Goal: Information Seeking & Learning: Check status

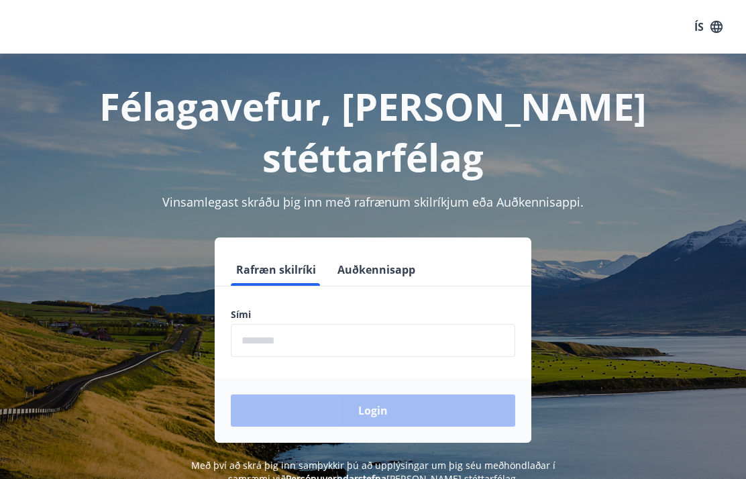
click at [261, 324] on input "phone" at bounding box center [373, 340] width 285 height 33
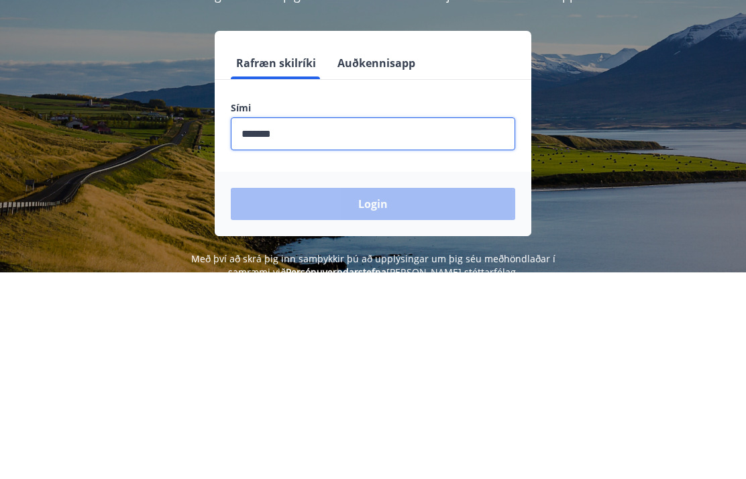
type input "********"
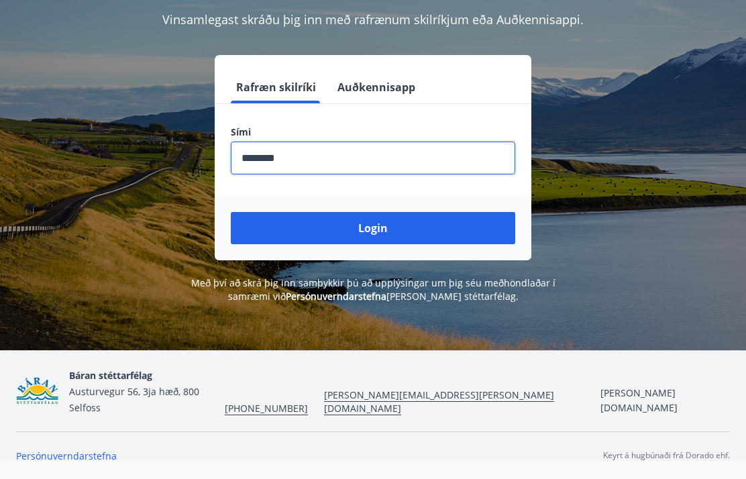
click at [474, 212] on button "Login" at bounding box center [373, 228] width 285 height 32
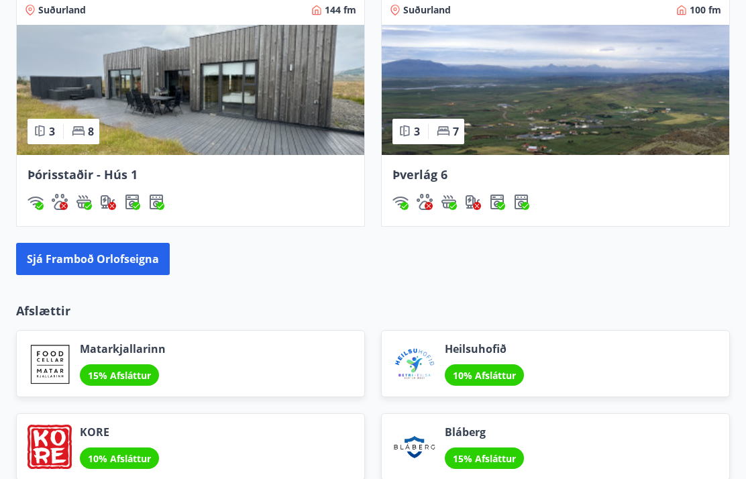
scroll to position [1303, 0]
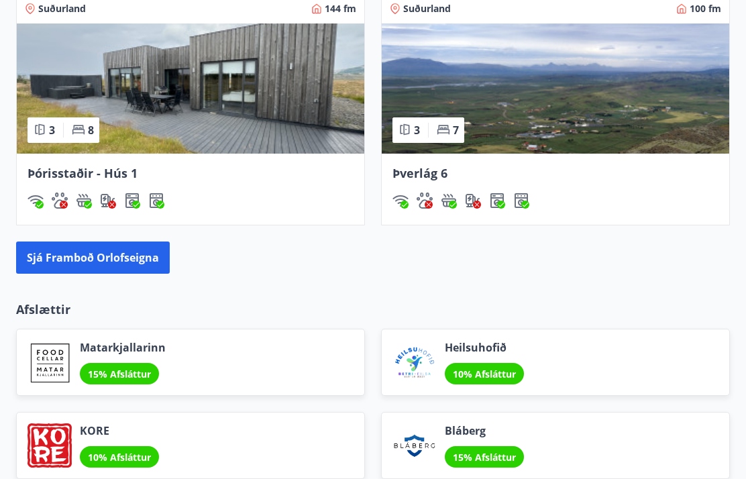
click at [39, 272] on button "Sjá framboð orlofseigna" at bounding box center [93, 258] width 154 height 32
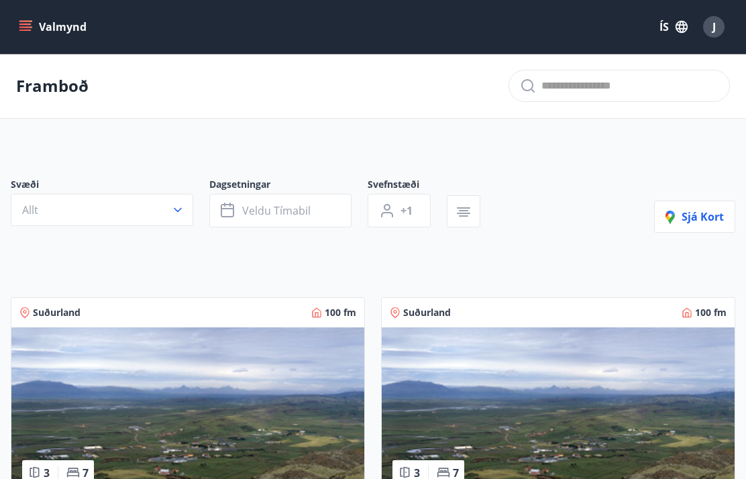
click at [19, 34] on button "Valmynd" at bounding box center [54, 27] width 76 height 24
click at [18, 38] on button "Valmynd" at bounding box center [54, 27] width 76 height 24
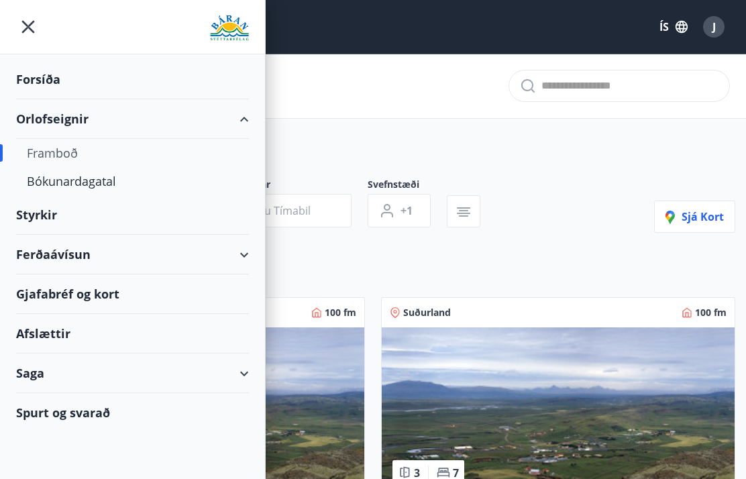
click at [49, 301] on div "Gjafabréf og kort" at bounding box center [132, 294] width 233 height 40
click at [26, 328] on div "Afslættir" at bounding box center [132, 334] width 233 height 40
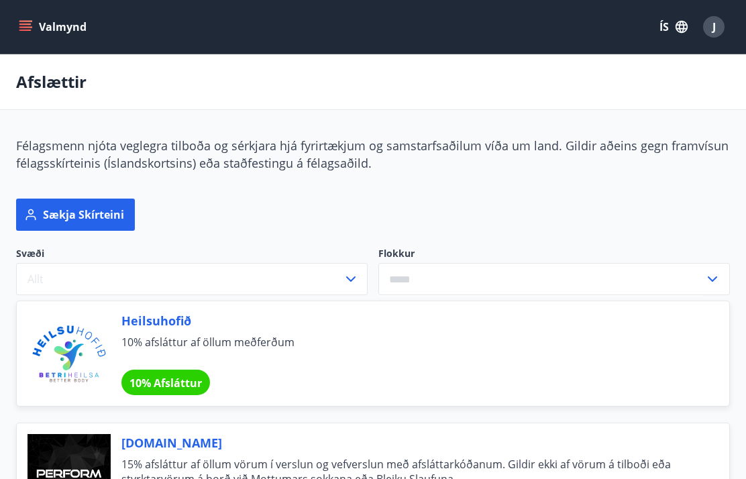
click at [26, 33] on icon "menu" at bounding box center [25, 26] width 13 height 13
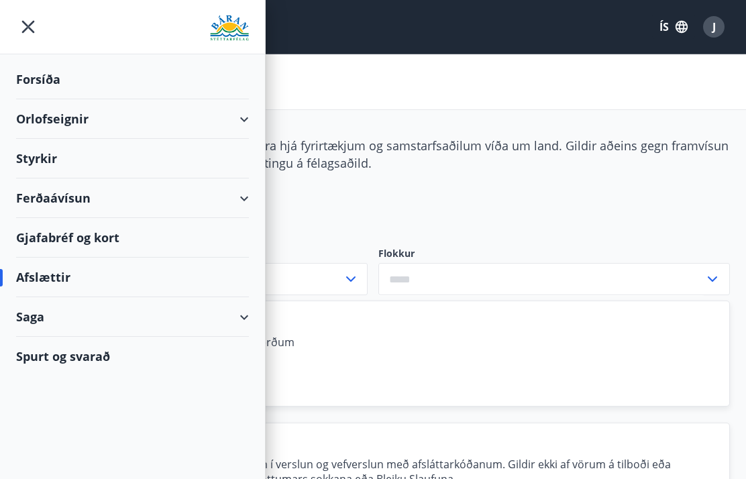
click at [35, 84] on div "Forsíða" at bounding box center [132, 80] width 233 height 40
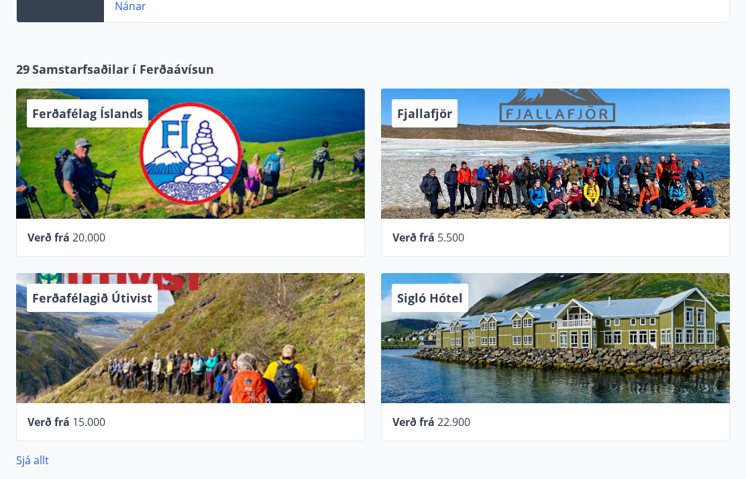
scroll to position [526, 0]
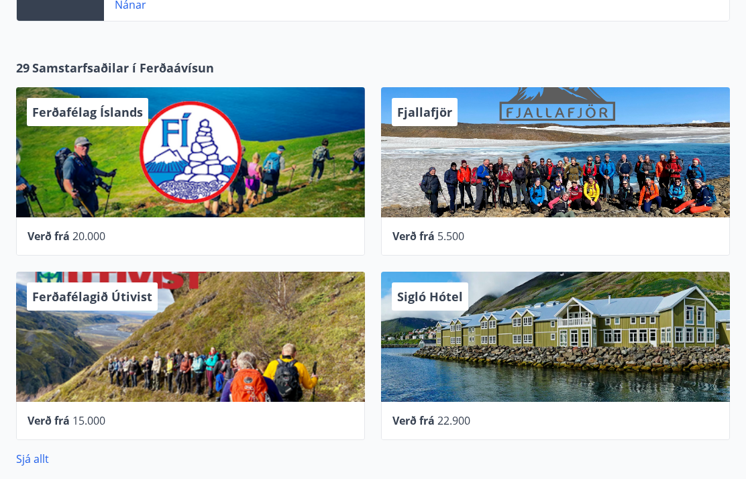
click at [52, 205] on div "Ferðafélag Íslands" at bounding box center [190, 153] width 349 height 130
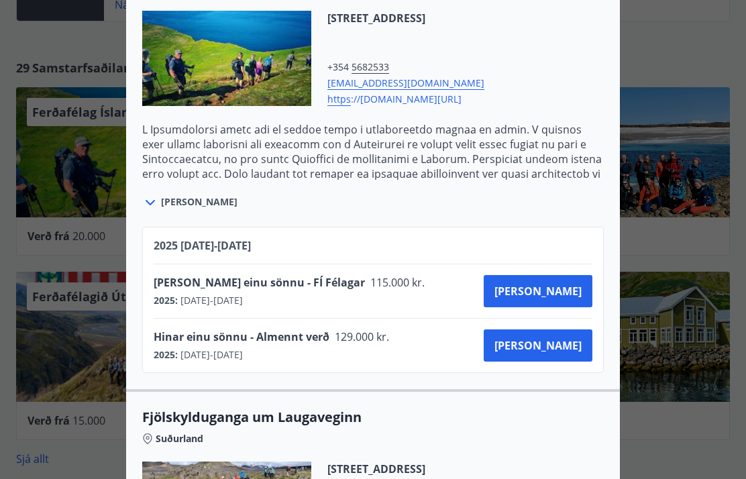
scroll to position [926, 0]
click at [93, 478] on div at bounding box center [373, 239] width 746 height 479
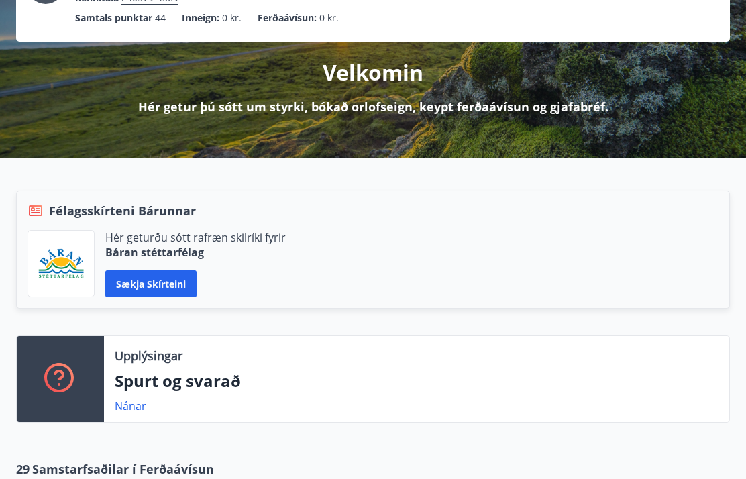
scroll to position [0, 0]
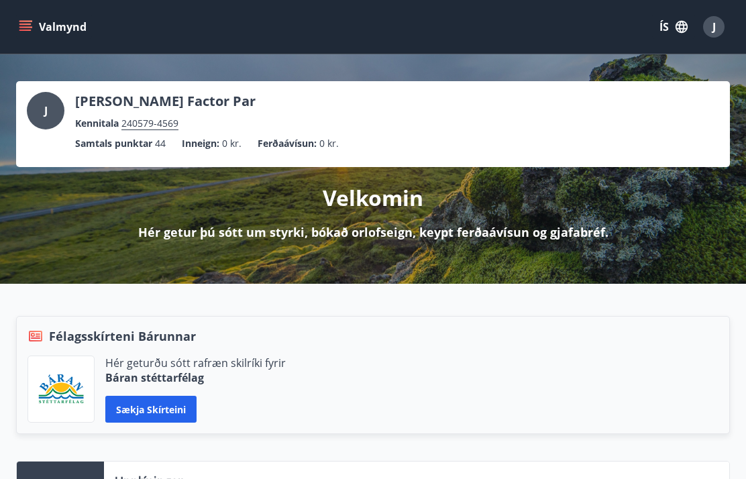
click at [20, 38] on button "Valmynd" at bounding box center [54, 27] width 76 height 24
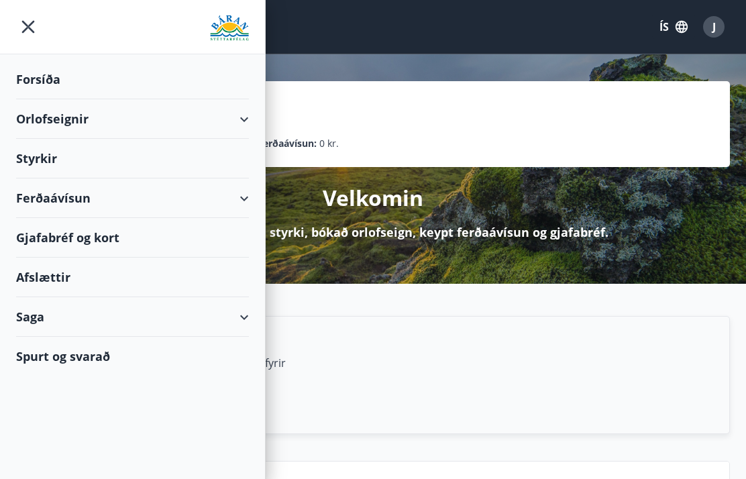
click at [34, 317] on div "Saga" at bounding box center [132, 317] width 233 height 40
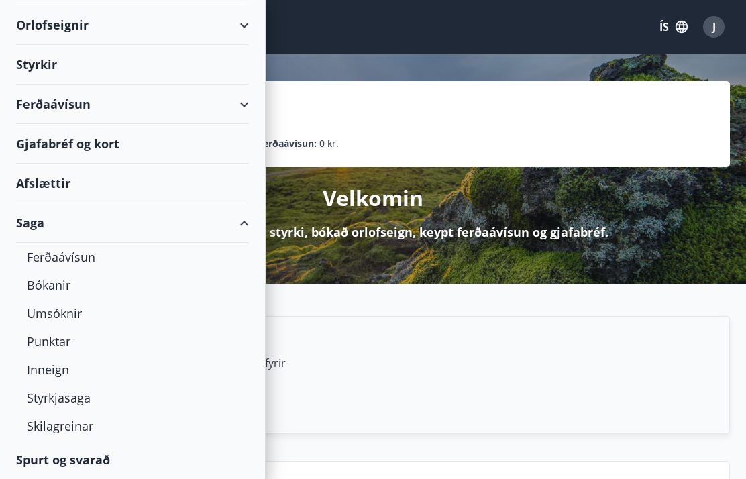
scroll to position [94, 0]
click at [36, 434] on div "Skilagreinar" at bounding box center [132, 426] width 211 height 28
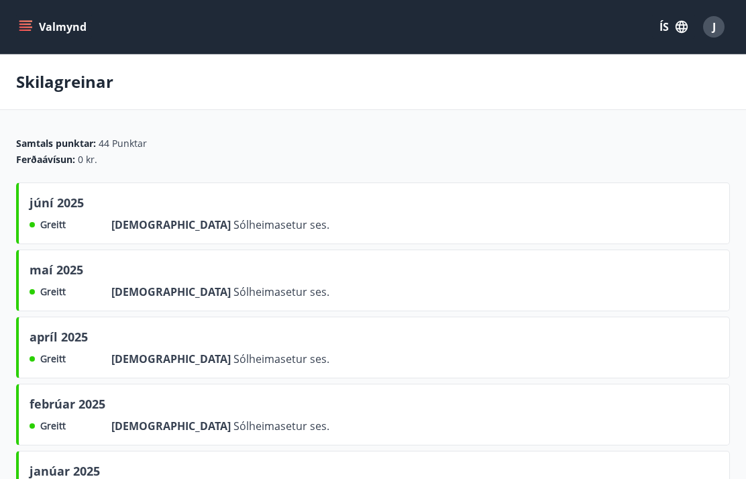
click at [23, 29] on icon "menu" at bounding box center [25, 26] width 13 height 13
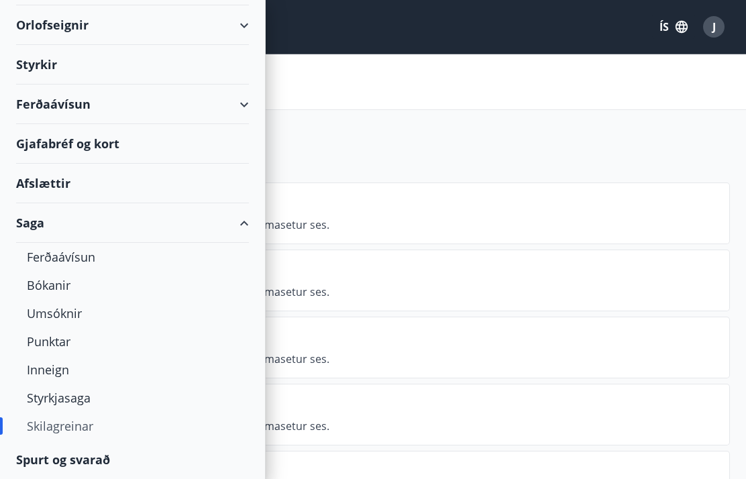
scroll to position [94, 0]
click at [40, 403] on div "Styrkjasaga" at bounding box center [132, 398] width 211 height 28
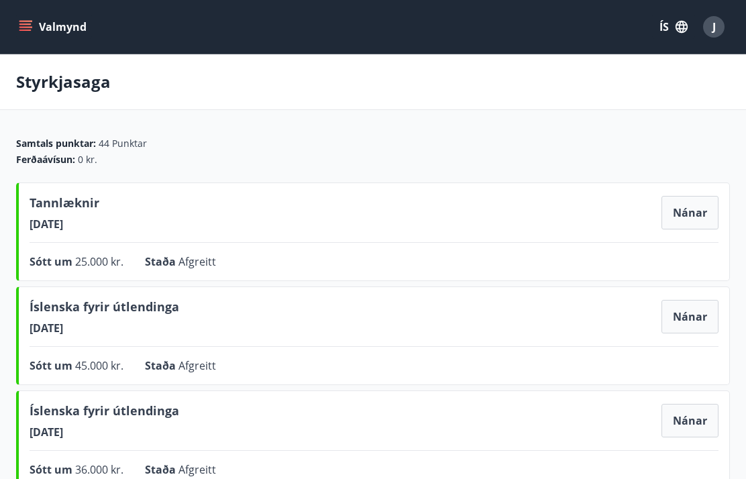
click at [17, 32] on button "Valmynd" at bounding box center [54, 27] width 76 height 24
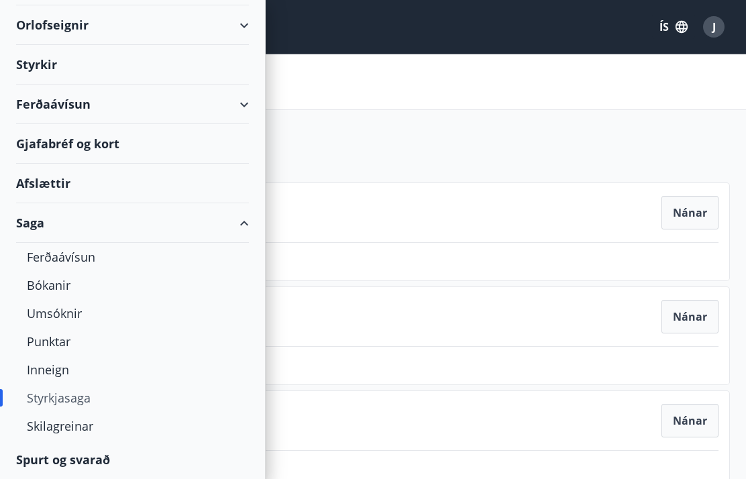
scroll to position [94, 0]
click at [44, 373] on div "Inneign" at bounding box center [132, 370] width 211 height 28
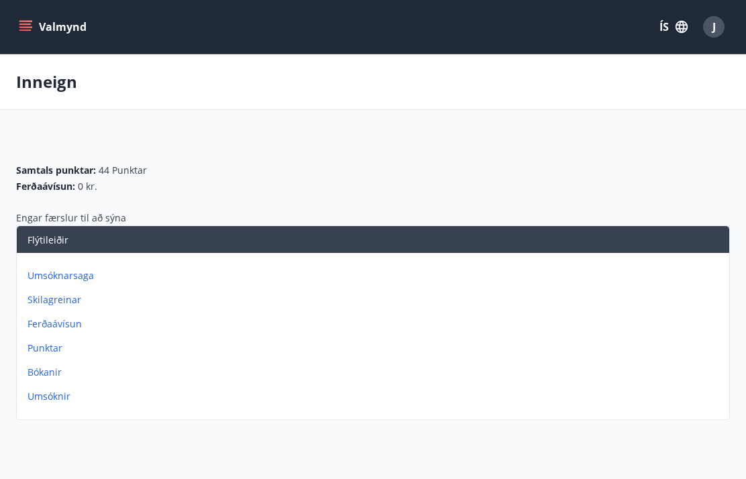
click at [21, 36] on button "Valmynd" at bounding box center [54, 27] width 76 height 24
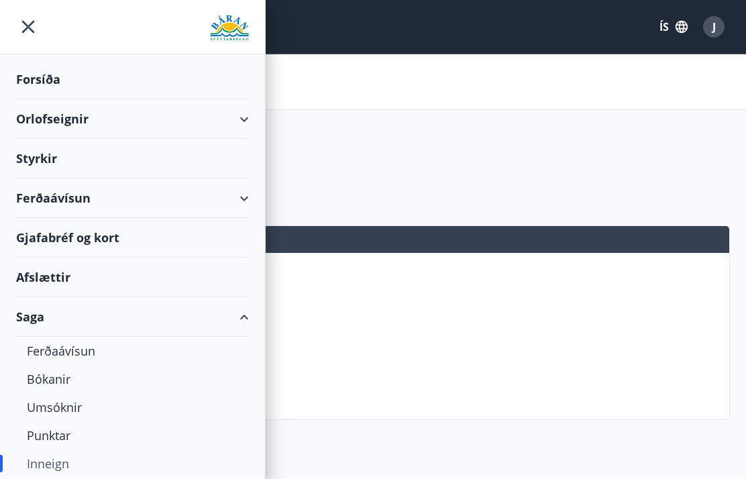
click at [34, 377] on div "Bókanir" at bounding box center [132, 379] width 211 height 28
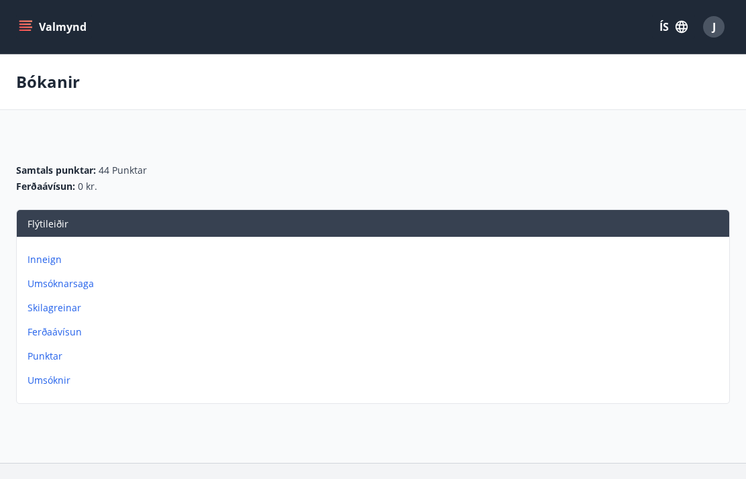
scroll to position [1, 0]
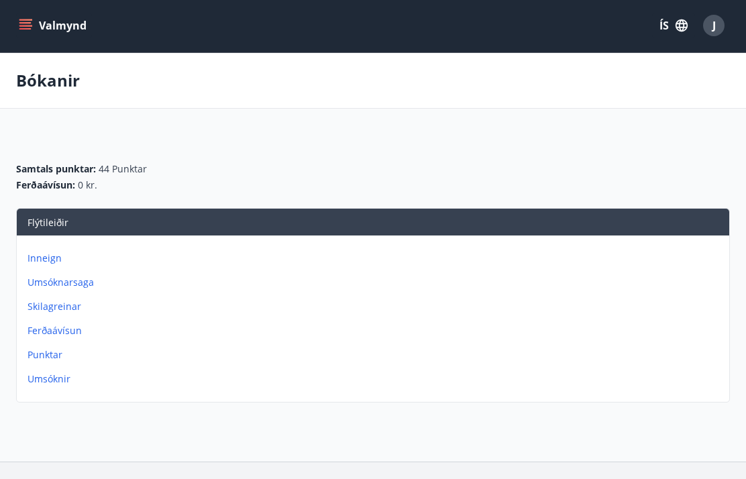
click at [20, 43] on div "Valmynd ÍS J" at bounding box center [373, 26] width 746 height 54
click at [24, 30] on icon "menu" at bounding box center [25, 25] width 13 height 13
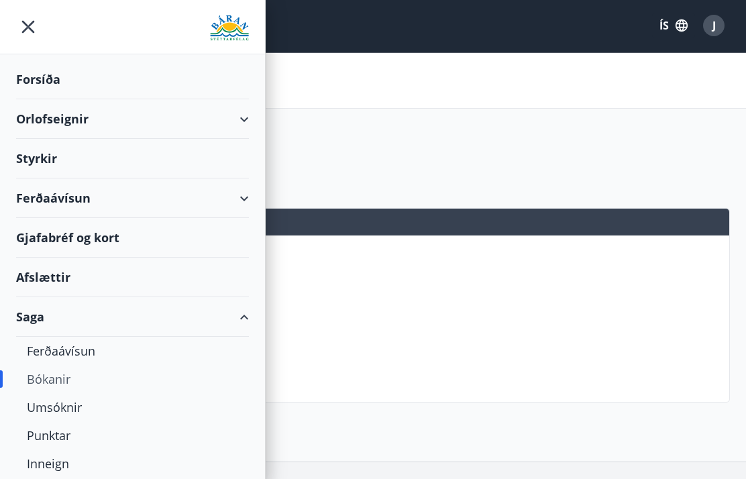
click at [38, 205] on div "Ferðaávísun" at bounding box center [132, 199] width 233 height 40
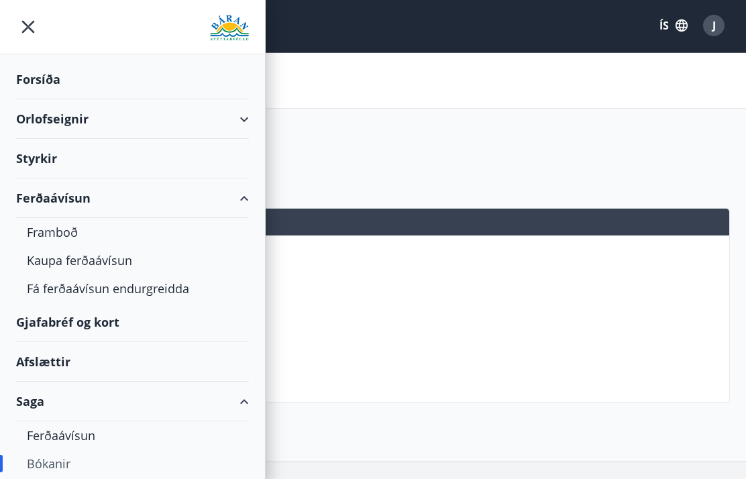
click at [47, 331] on div "Gjafabréf og kort" at bounding box center [132, 323] width 233 height 40
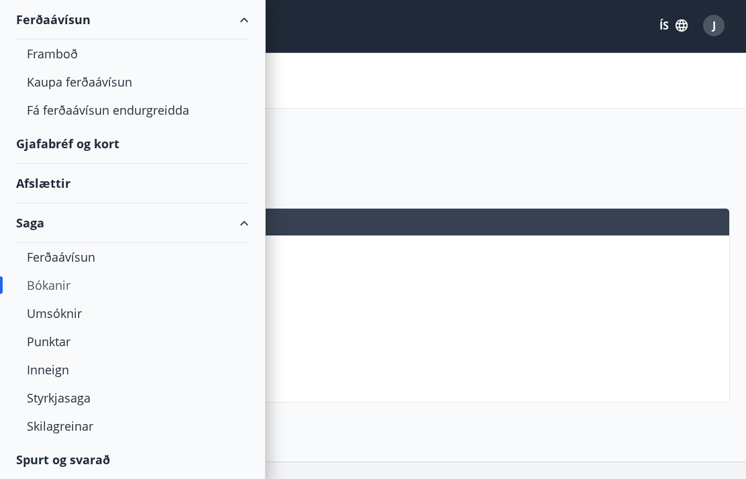
scroll to position [179, 0]
click at [34, 311] on div "Umsóknir" at bounding box center [132, 313] width 211 height 28
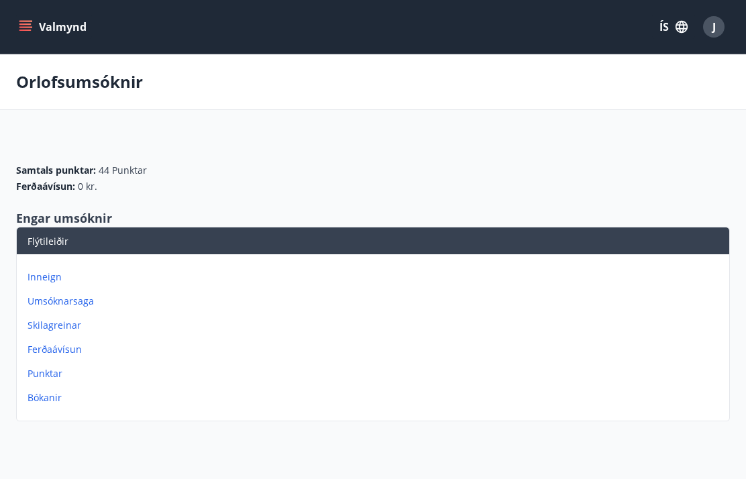
click at [19, 35] on button "Valmynd" at bounding box center [54, 27] width 76 height 24
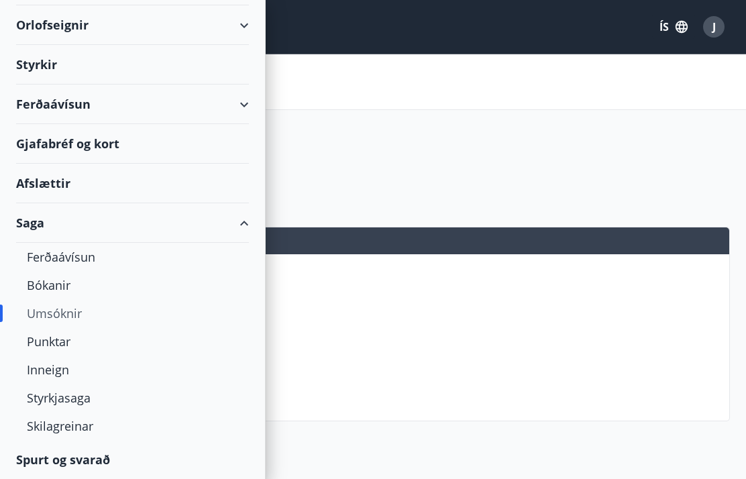
scroll to position [94, 0]
click at [36, 426] on div "Skilagreinar" at bounding box center [132, 426] width 211 height 28
